Goal: Book appointment/travel/reservation

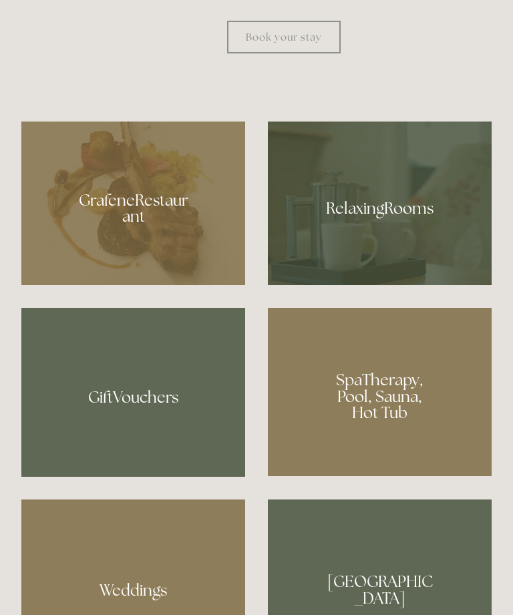
scroll to position [873, 0]
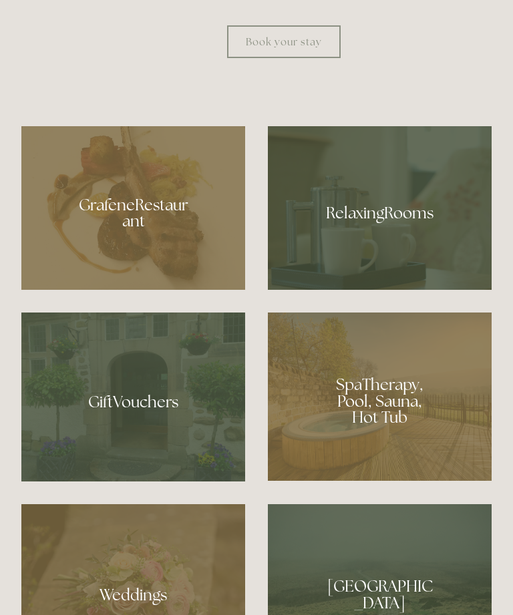
click at [174, 278] on div at bounding box center [133, 208] width 224 height 164
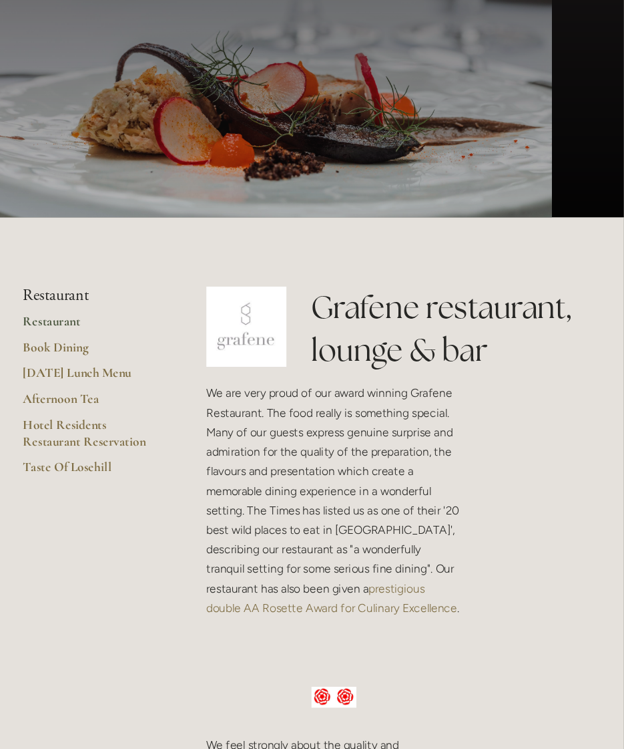
scroll to position [81, 0]
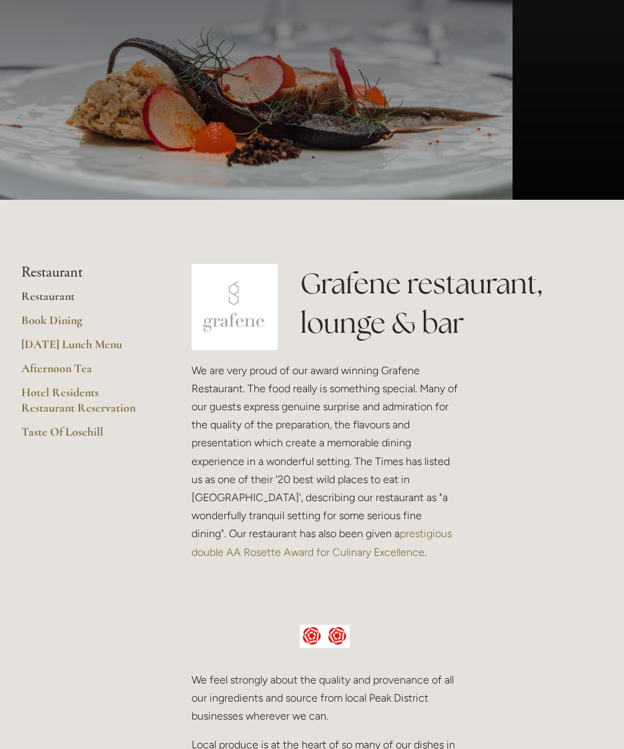
click at [72, 323] on link "Book Dining" at bounding box center [85, 325] width 128 height 24
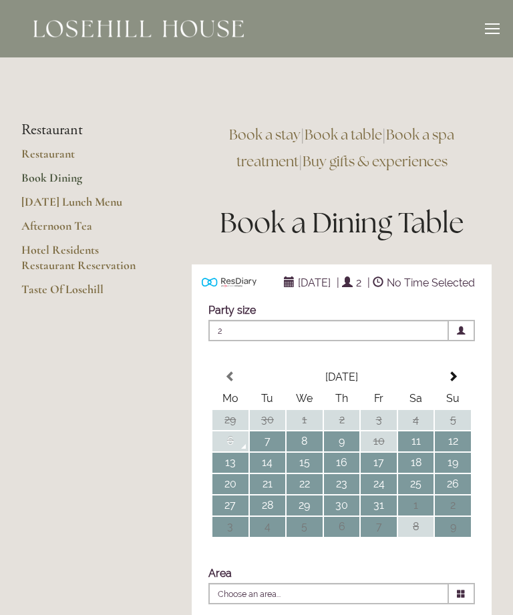
click at [67, 160] on link "Restaurant" at bounding box center [85, 158] width 128 height 24
